Goal: Information Seeking & Learning: Learn about a topic

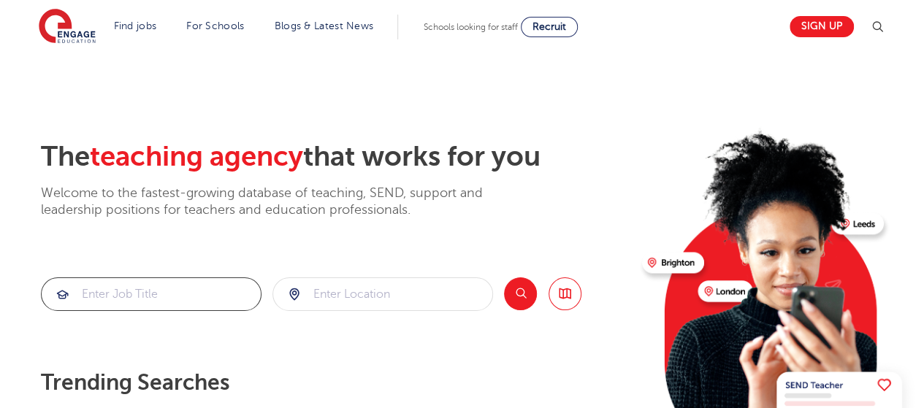
click at [204, 294] on input "search" at bounding box center [151, 294] width 219 height 32
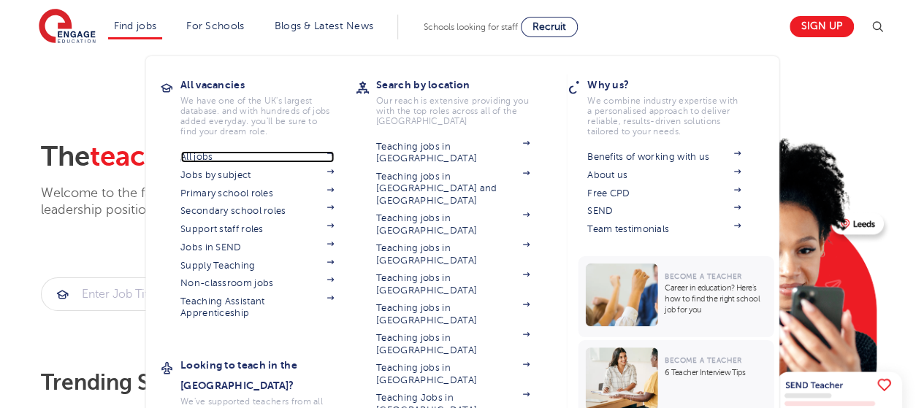
click at [232, 152] on link "All jobs" at bounding box center [256, 157] width 153 height 12
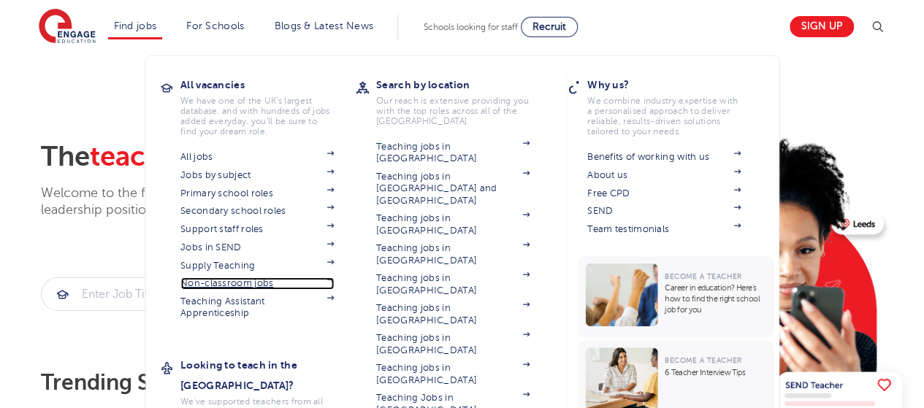
click at [248, 280] on link "Non-classroom jobs" at bounding box center [256, 284] width 153 height 12
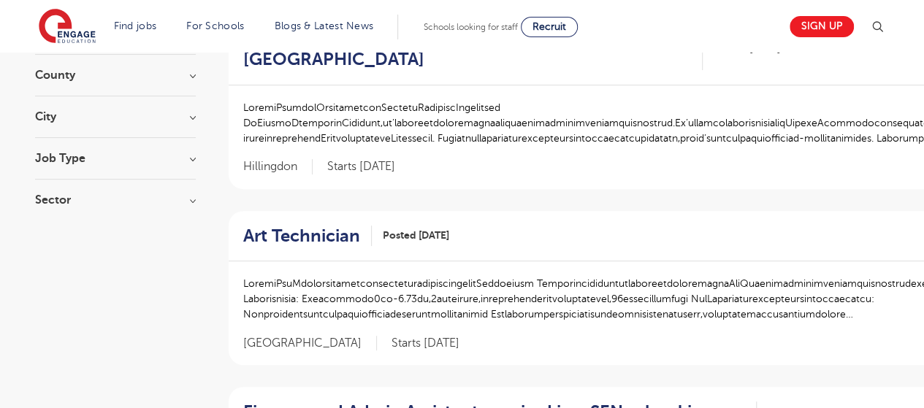
scroll to position [197, 0]
